Goal: Information Seeking & Learning: Learn about a topic

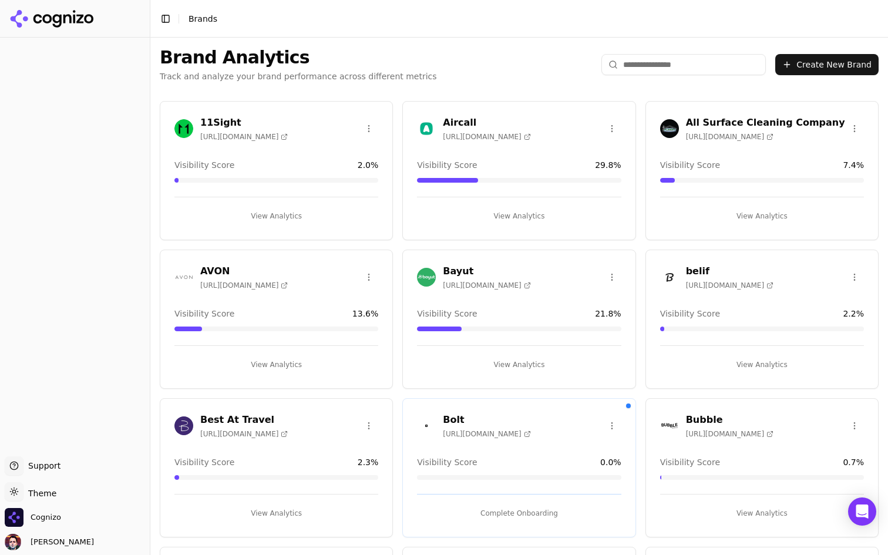
click at [684, 55] on input "search" at bounding box center [683, 64] width 164 height 21
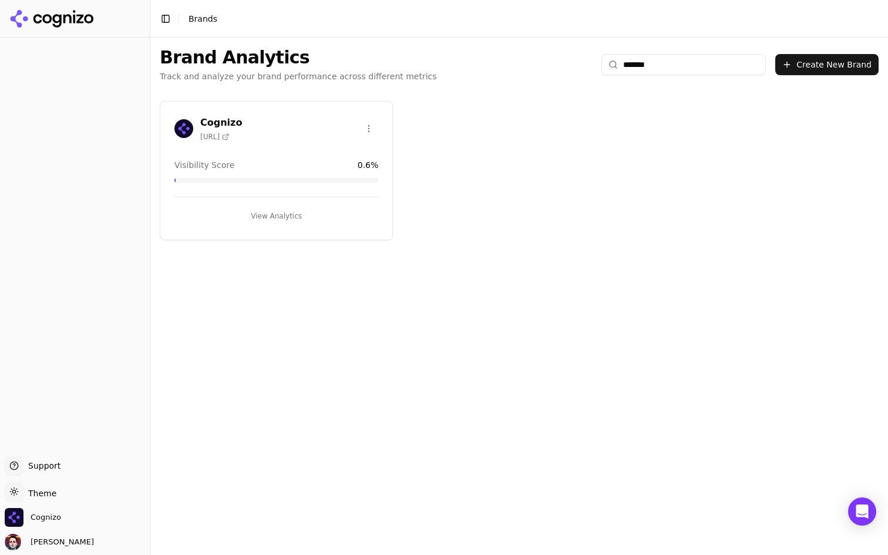
type input "*******"
click at [312, 218] on button "View Analytics" at bounding box center [276, 216] width 204 height 19
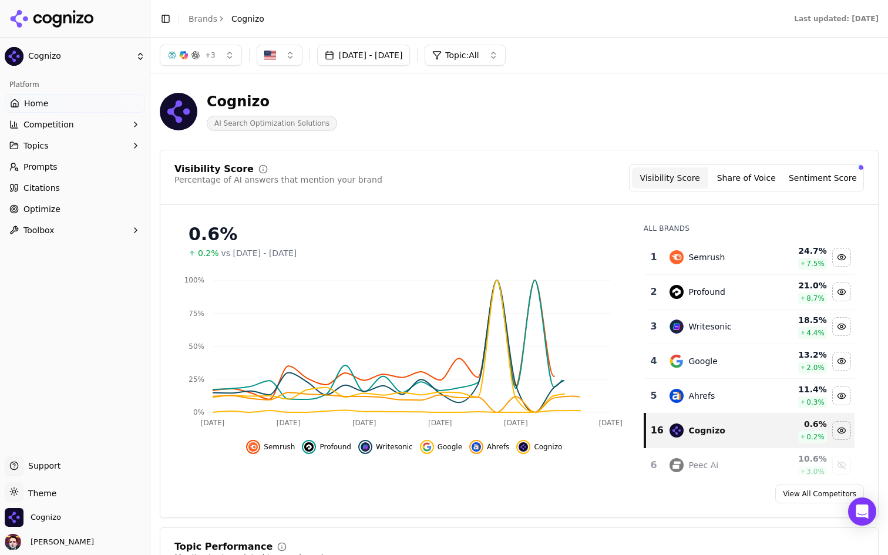
click at [101, 169] on link "Prompts" at bounding box center [75, 166] width 140 height 19
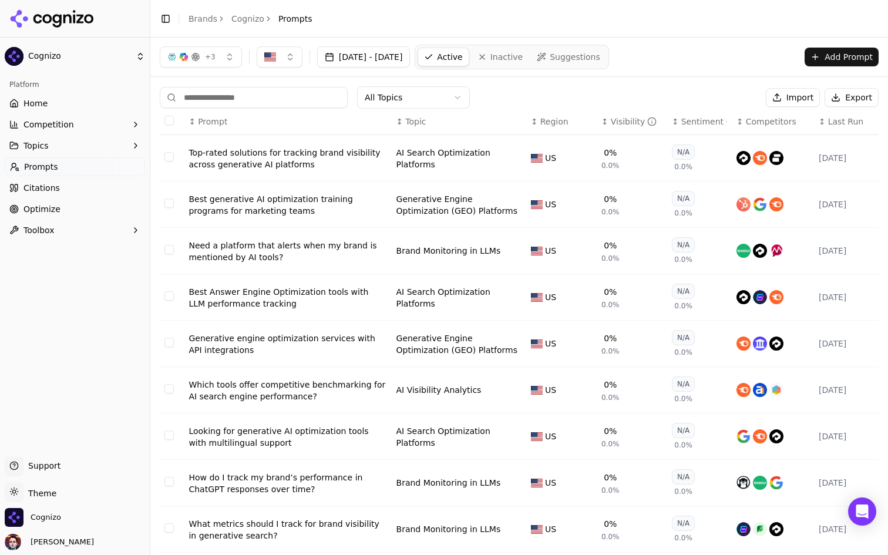
click at [81, 98] on link "Home" at bounding box center [75, 103] width 140 height 19
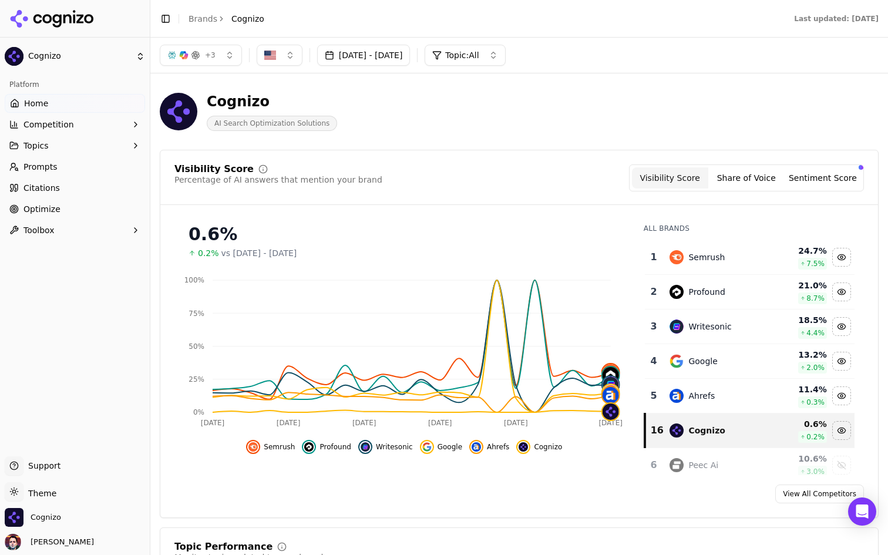
click at [729, 400] on div "Ahrefs" at bounding box center [717, 396] width 95 height 14
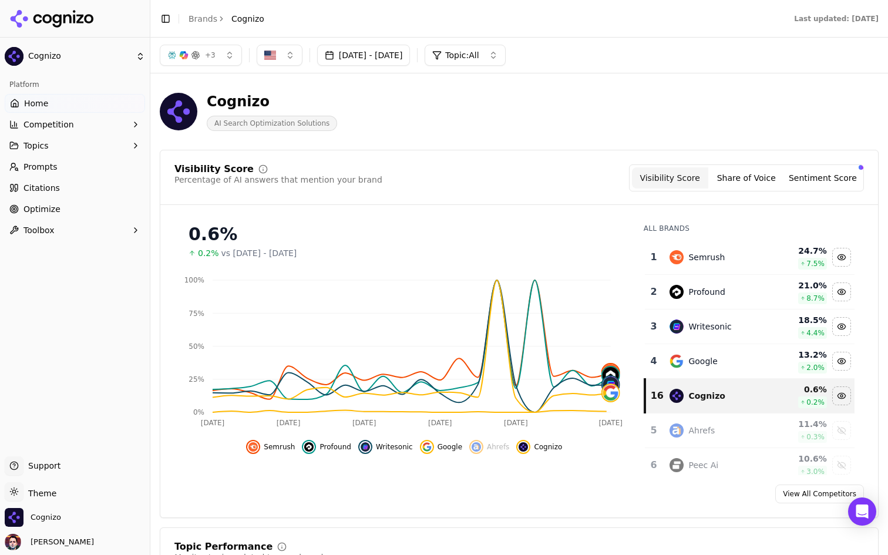
click at [731, 363] on div "Google" at bounding box center [717, 361] width 95 height 14
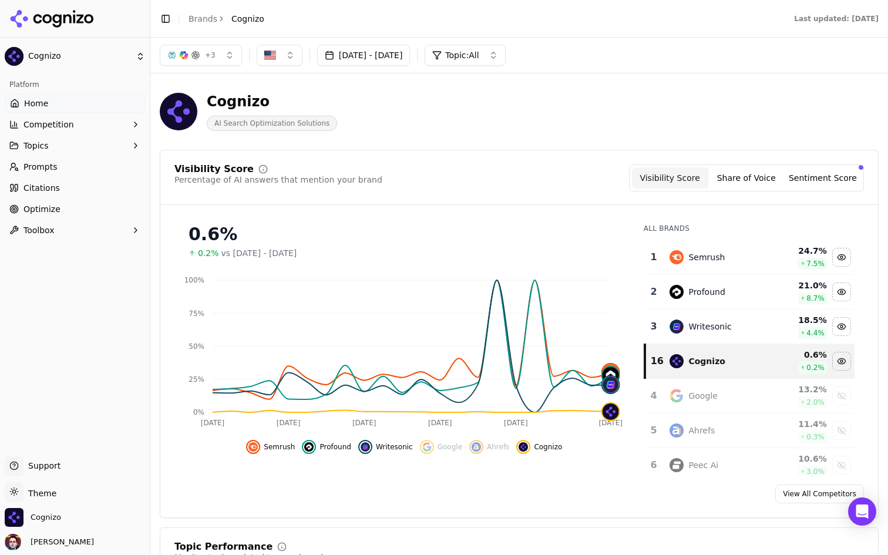
click at [720, 402] on div "Google" at bounding box center [717, 396] width 95 height 14
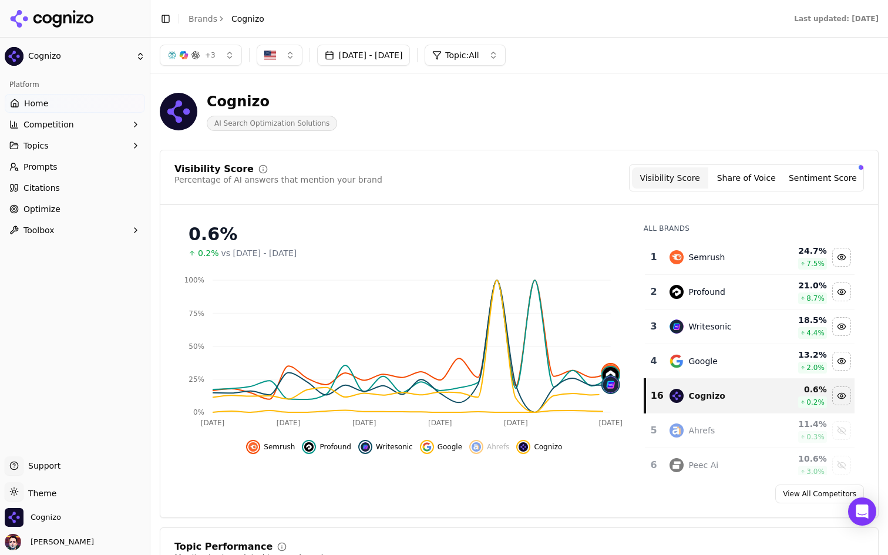
click at [720, 359] on div "Google" at bounding box center [717, 361] width 95 height 14
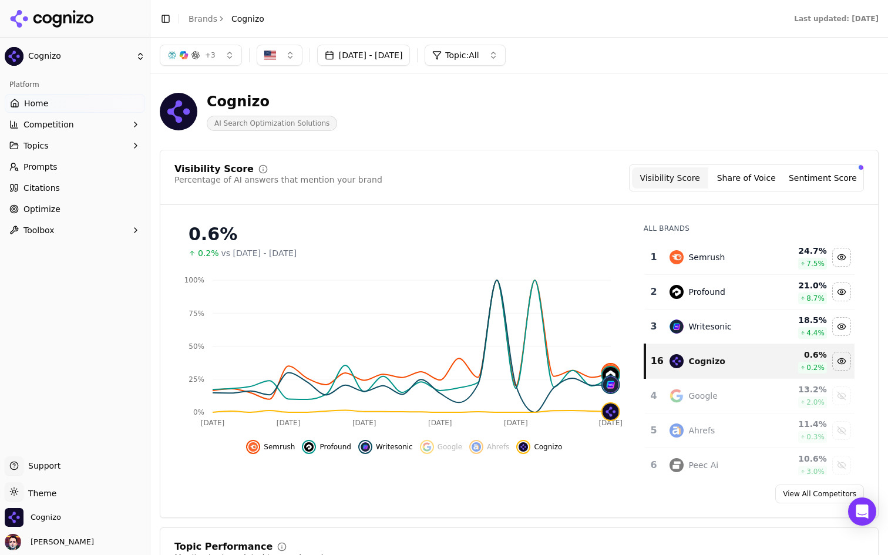
click at [734, 254] on div "Semrush" at bounding box center [717, 257] width 95 height 14
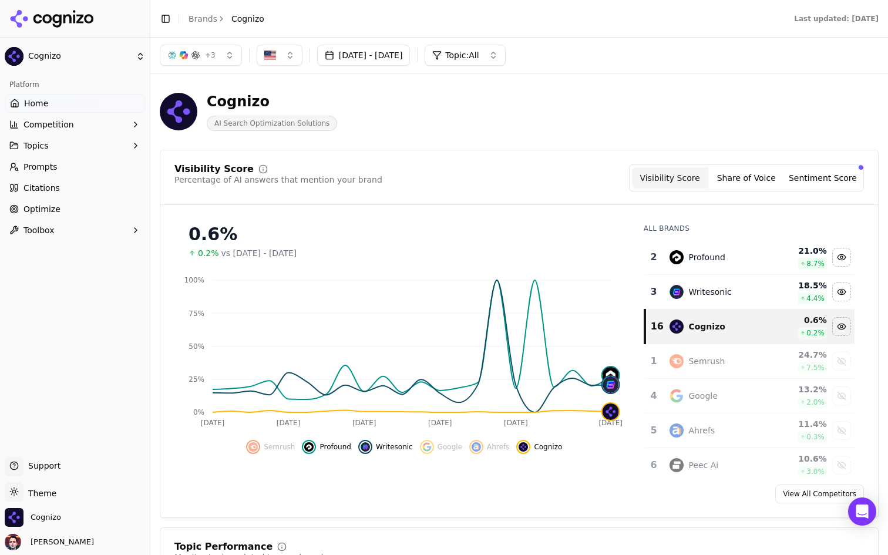
click at [734, 254] on div "Profound" at bounding box center [717, 257] width 95 height 14
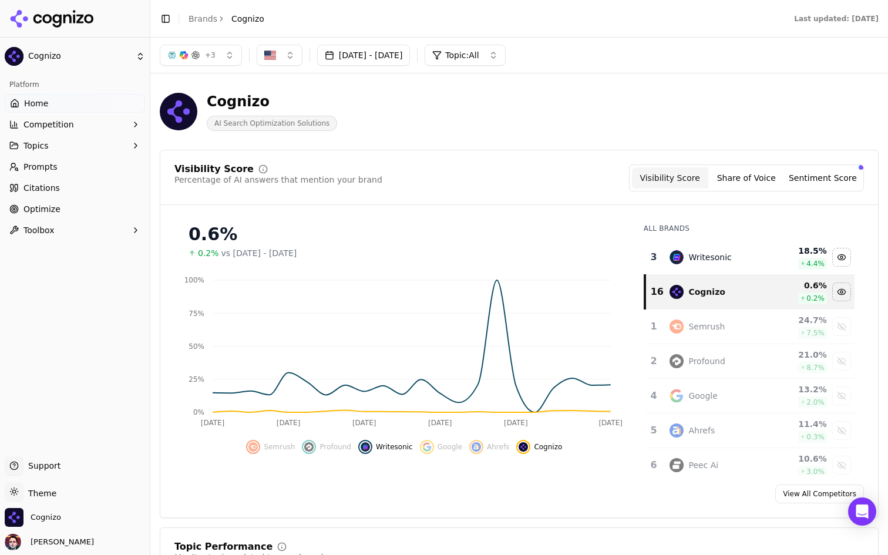
click at [734, 254] on div "Writesonic" at bounding box center [717, 257] width 95 height 14
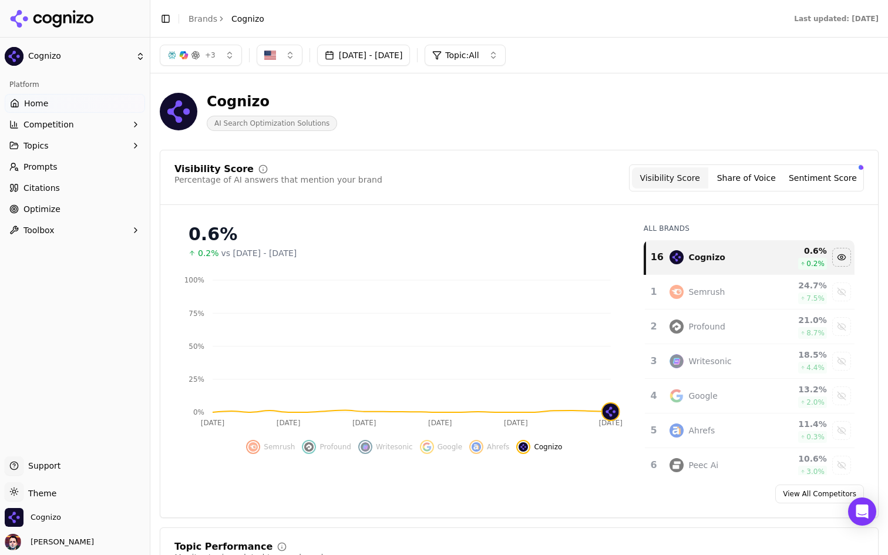
click at [737, 258] on div "Cognizo" at bounding box center [717, 257] width 95 height 14
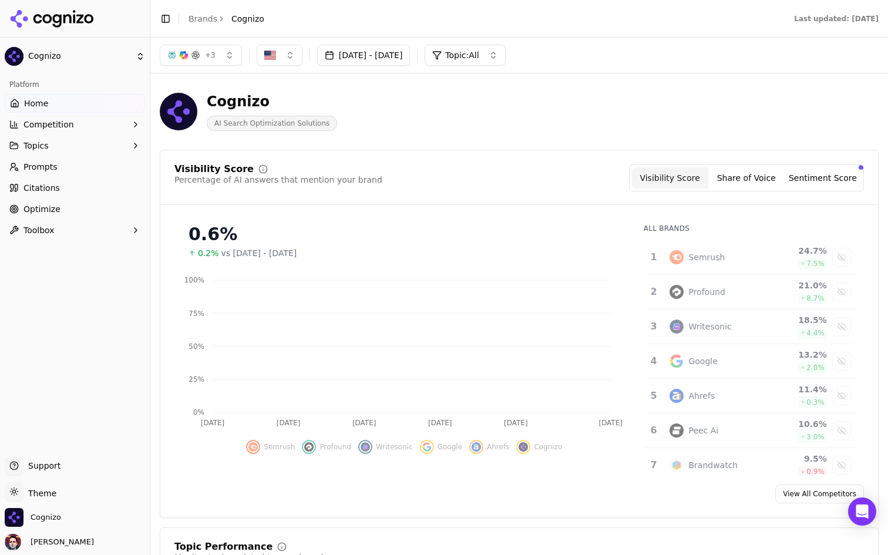
click at [714, 257] on div "Semrush" at bounding box center [706, 257] width 36 height 12
click at [704, 283] on td "Profound" at bounding box center [716, 292] width 109 height 35
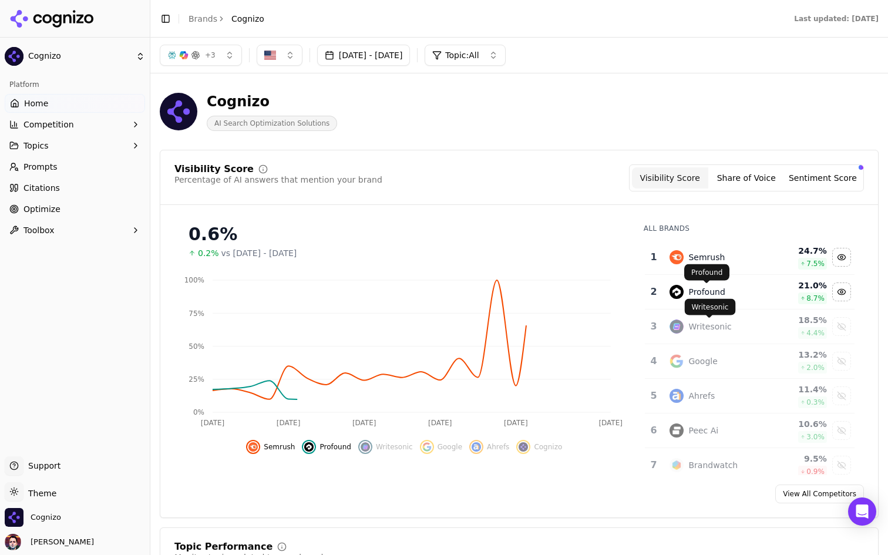
click at [703, 327] on div "Writesonic" at bounding box center [709, 327] width 43 height 12
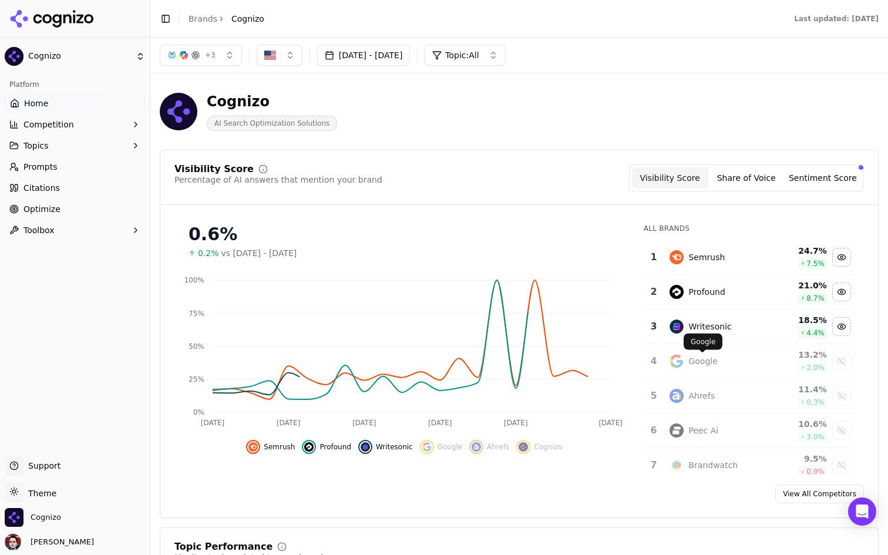
click at [698, 369] on td "Google" at bounding box center [716, 361] width 109 height 35
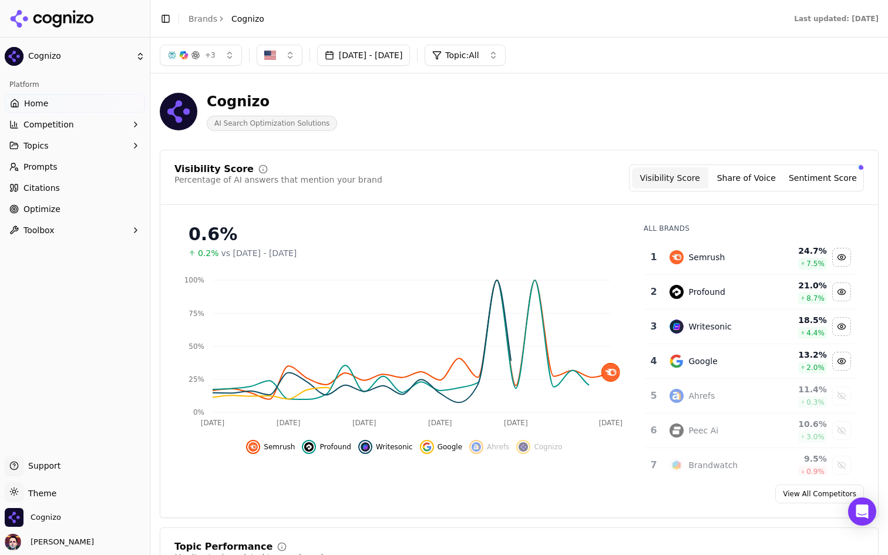
click at [698, 409] on td "Ahrefs" at bounding box center [716, 396] width 109 height 35
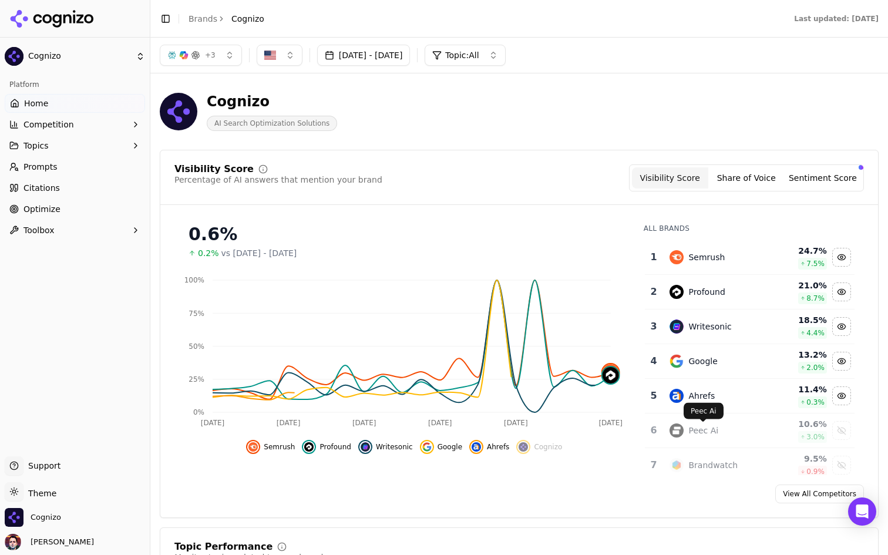
click at [699, 432] on div "Peec Ai" at bounding box center [703, 431] width 30 height 12
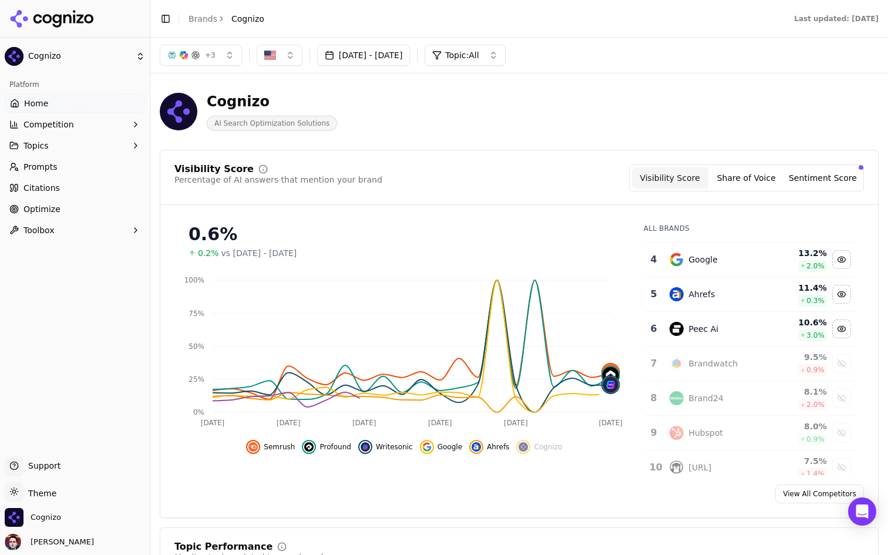
scroll to position [110, 0]
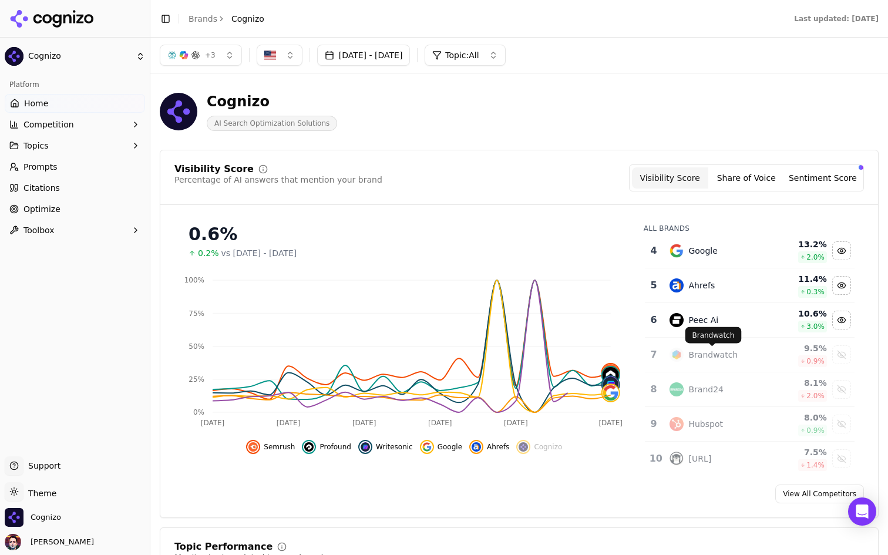
click at [704, 354] on div "Brandwatch" at bounding box center [712, 355] width 49 height 12
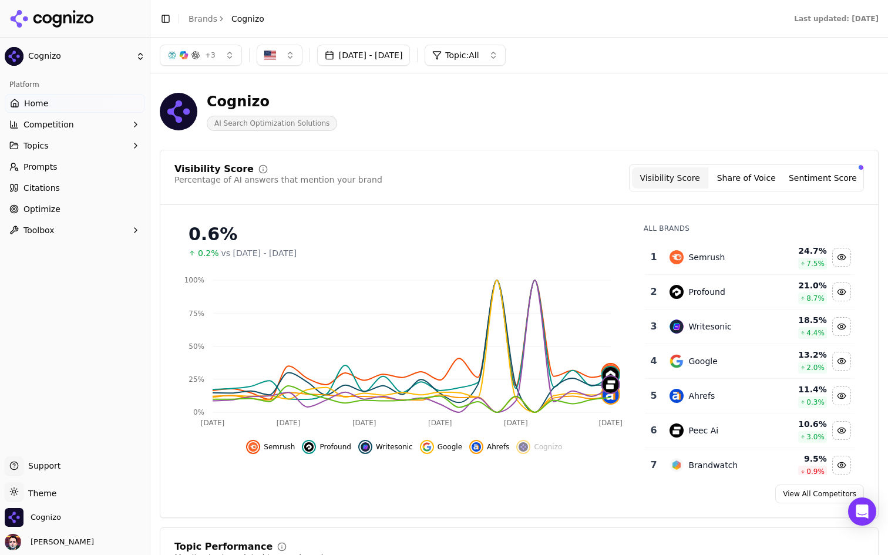
click at [69, 194] on link "Citations" at bounding box center [75, 188] width 140 height 19
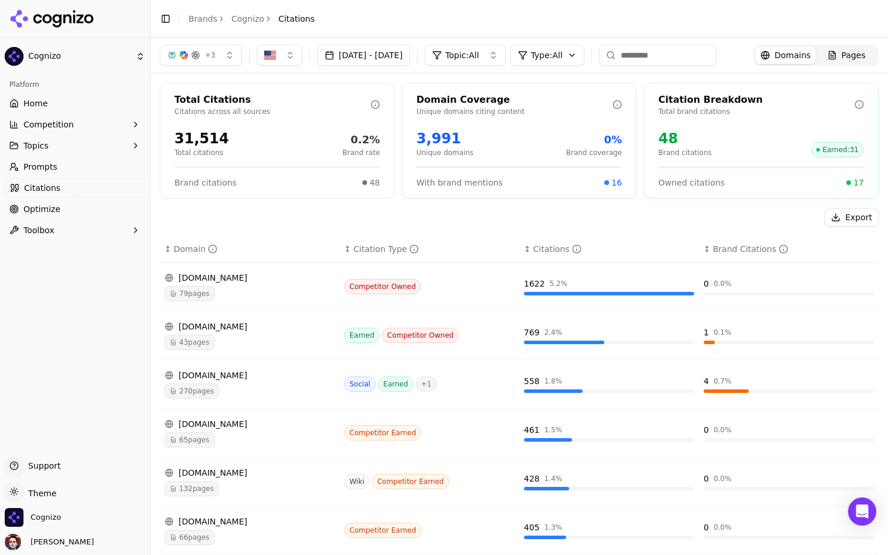
click at [283, 275] on div "[DOMAIN_NAME]" at bounding box center [249, 278] width 170 height 12
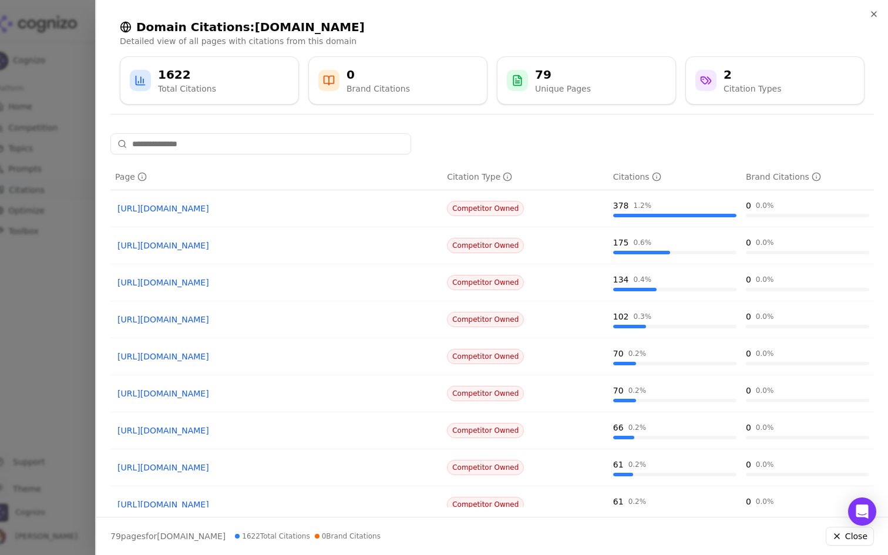
click at [314, 208] on link "[URL][DOMAIN_NAME]" at bounding box center [276, 209] width 318 height 12
click at [252, 246] on link "[URL][DOMAIN_NAME]" at bounding box center [276, 246] width 318 height 12
click at [873, 15] on icon "button" at bounding box center [873, 13] width 9 height 9
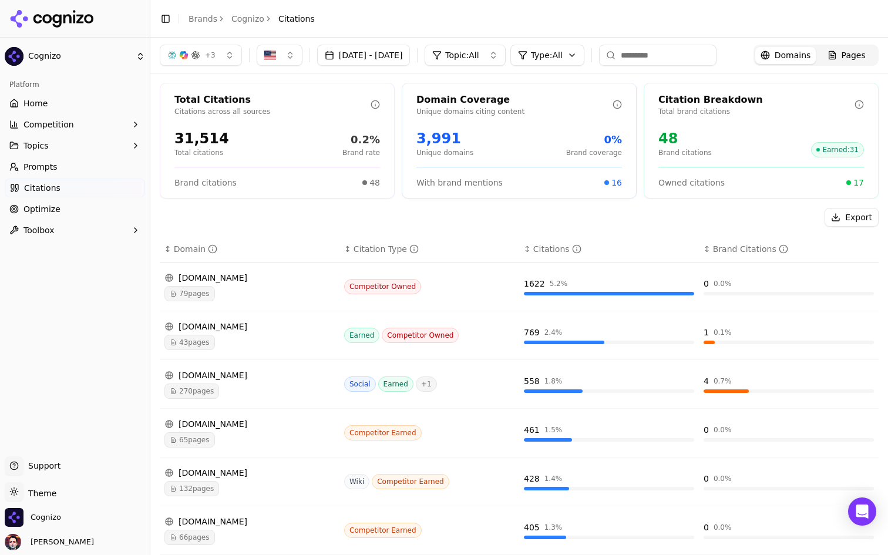
click at [45, 162] on span "Prompts" at bounding box center [40, 167] width 34 height 12
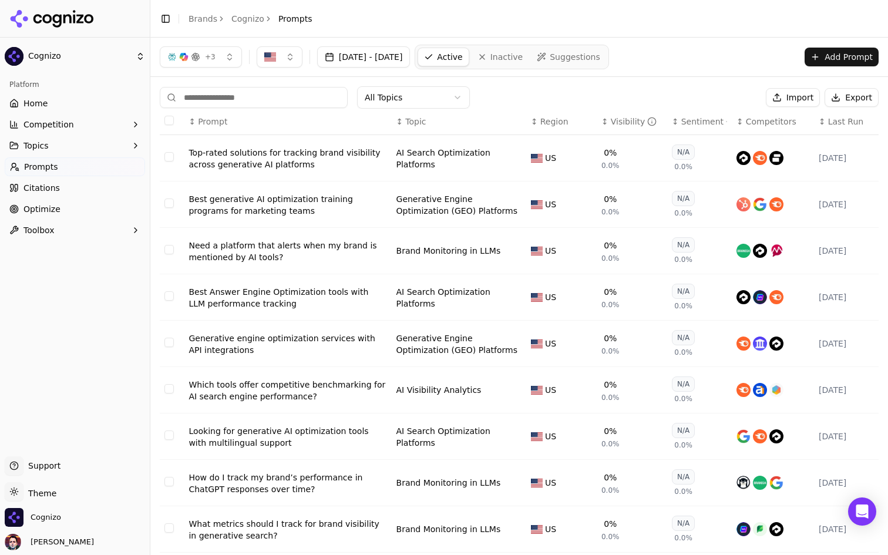
scroll to position [85, 0]
